Goal: Find specific page/section: Find specific page/section

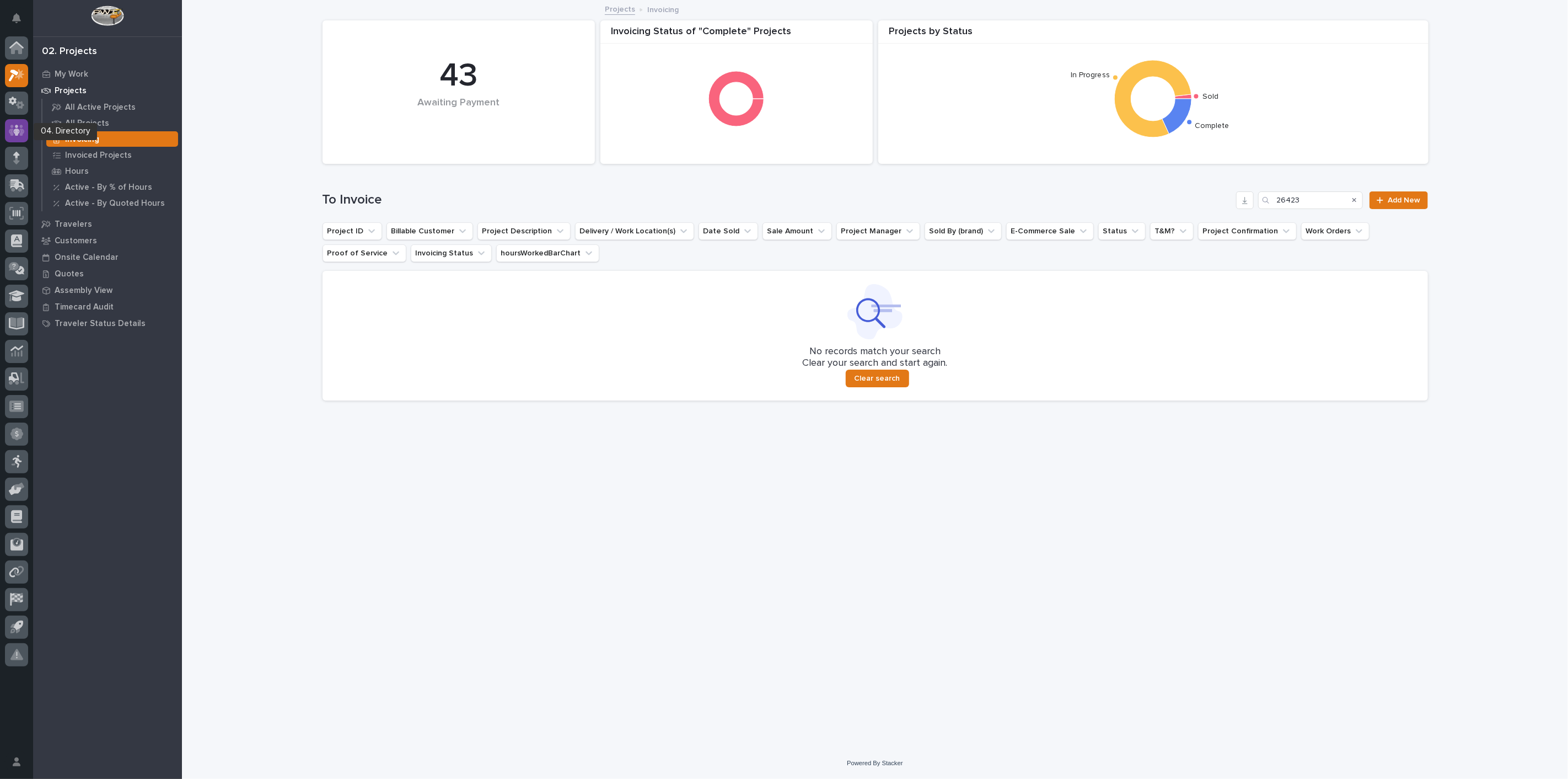
click at [16, 127] on icon at bounding box center [17, 130] width 7 height 11
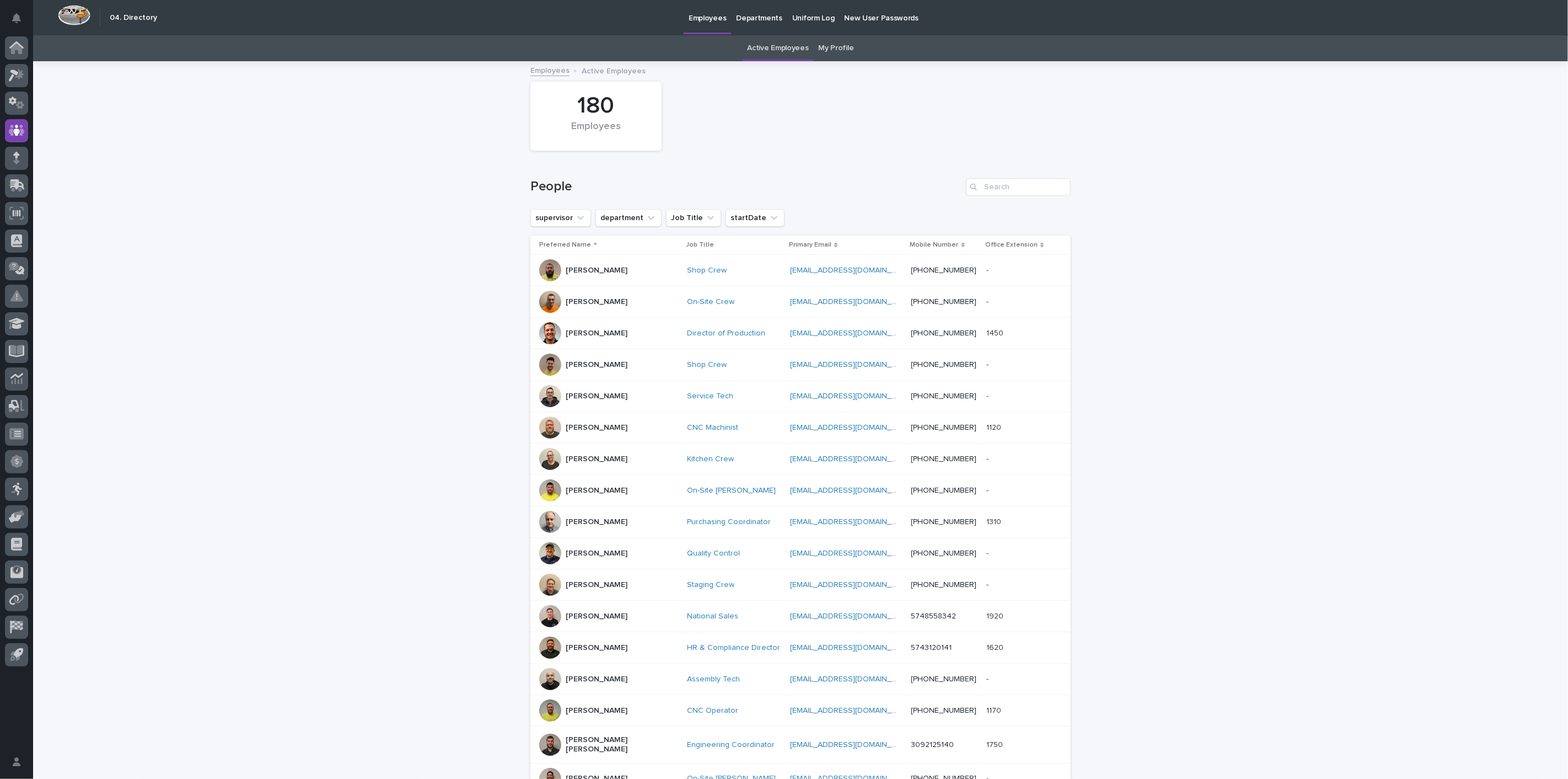
click at [836, 52] on link "My Profile" at bounding box center [836, 48] width 35 height 26
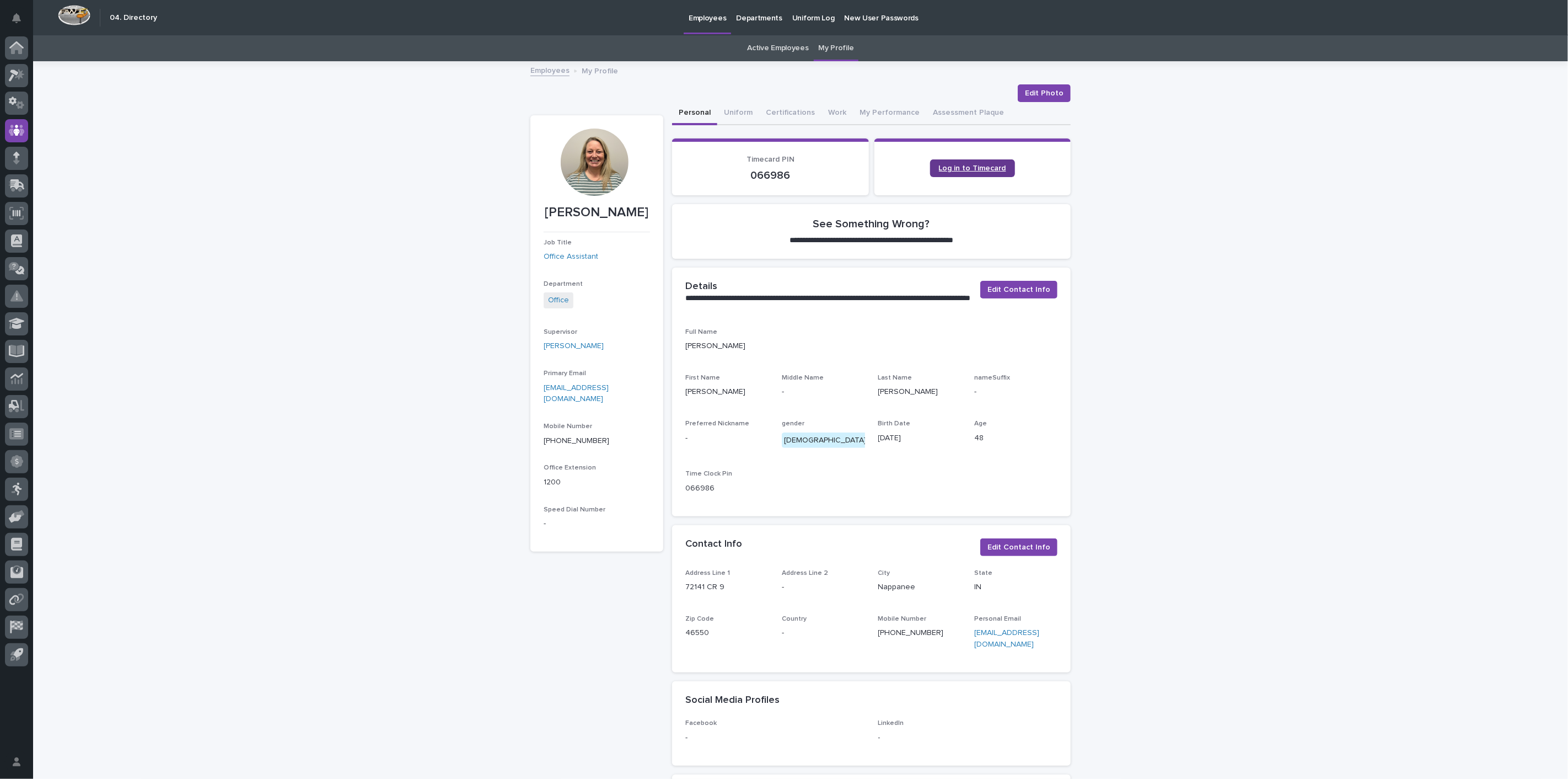
click at [951, 166] on span "Log in to Timecard" at bounding box center [972, 167] width 67 height 7
